Goal: Transaction & Acquisition: Purchase product/service

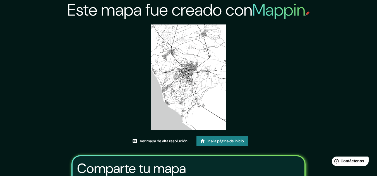
scroll to position [28, 0]
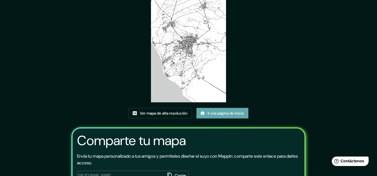
click at [239, 115] on font "Ir a la página de inicio" at bounding box center [225, 113] width 36 height 5
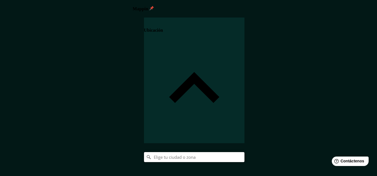
click at [244, 152] on input "Elige tu ciudad o zona" at bounding box center [194, 157] width 100 height 10
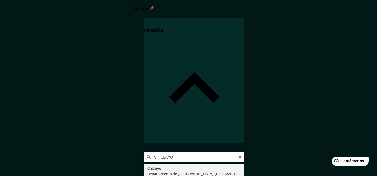
type input "Chiclayo, Departamento de Lambayeque, Perú"
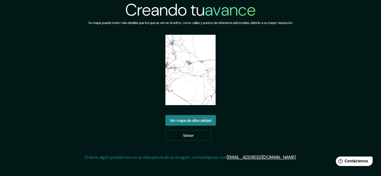
click at [203, 120] on font "Ver mapa de alta calidad" at bounding box center [191, 120] width 42 height 5
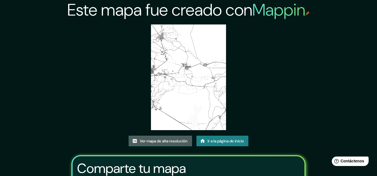
click at [171, 143] on font "Ver mapa de alta resolución" at bounding box center [164, 141] width 48 height 5
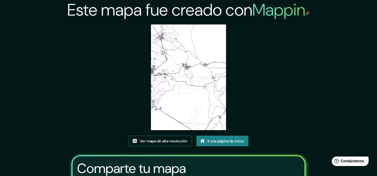
scroll to position [28, 0]
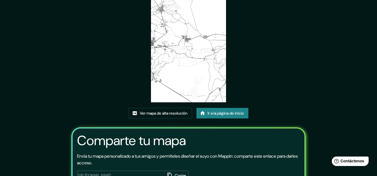
click at [217, 113] on font "Ir a la página de inicio" at bounding box center [225, 113] width 36 height 5
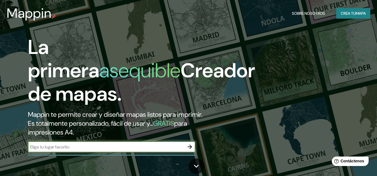
click at [192, 146] on icon "button" at bounding box center [189, 147] width 7 height 7
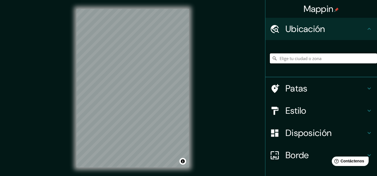
click at [296, 56] on input "Elige tu ciudad o zona" at bounding box center [323, 59] width 107 height 10
type input "Chiclayo, Departamento de [GEOGRAPHIC_DATA], [GEOGRAPHIC_DATA]"
click at [189, 95] on div "© Mapbox © OpenStreetMap Improve this map" at bounding box center [132, 88] width 130 height 177
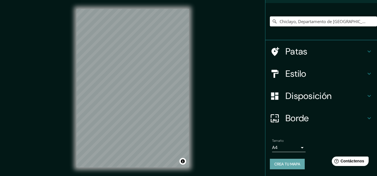
click at [293, 161] on button "Crea tu mapa" at bounding box center [287, 164] width 35 height 11
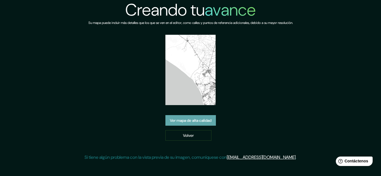
click at [207, 120] on font "Ver mapa de alta calidad" at bounding box center [191, 120] width 42 height 5
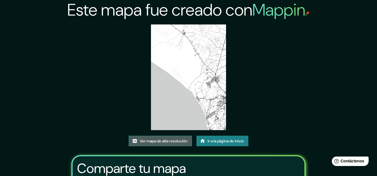
click at [173, 143] on font "Ver mapa de alta resolución" at bounding box center [164, 141] width 48 height 5
